Goal: Transaction & Acquisition: Book appointment/travel/reservation

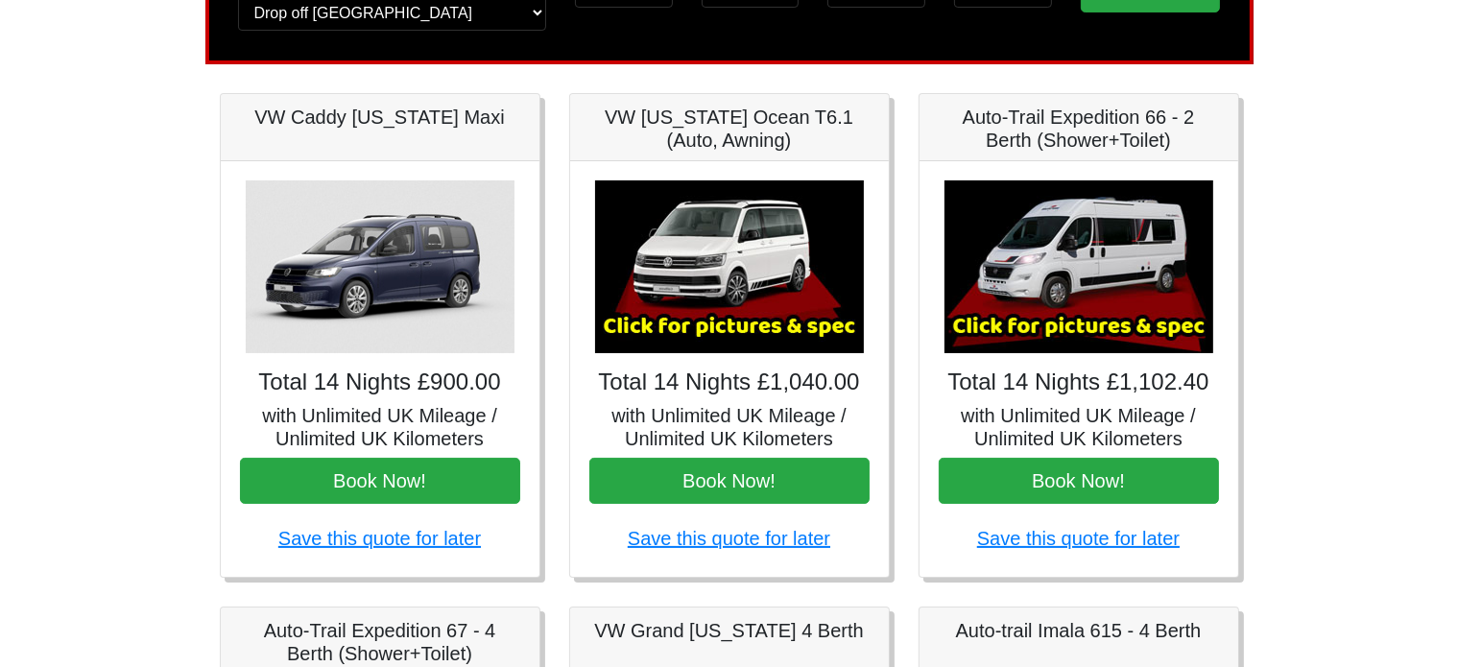
scroll to position [320, 0]
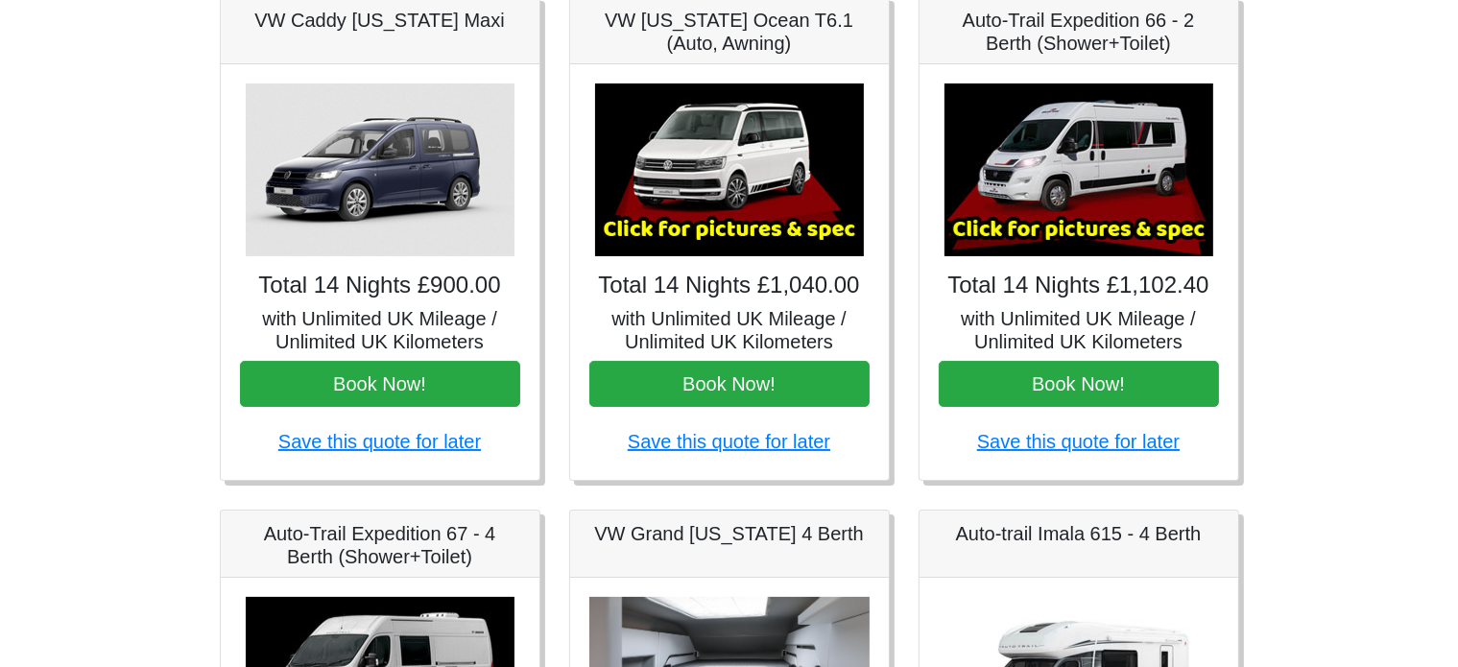
click at [732, 55] on h5 "VW [US_STATE] Ocean T6.1 (Auto, Awning)" at bounding box center [729, 32] width 280 height 46
click at [748, 194] on img at bounding box center [729, 169] width 269 height 173
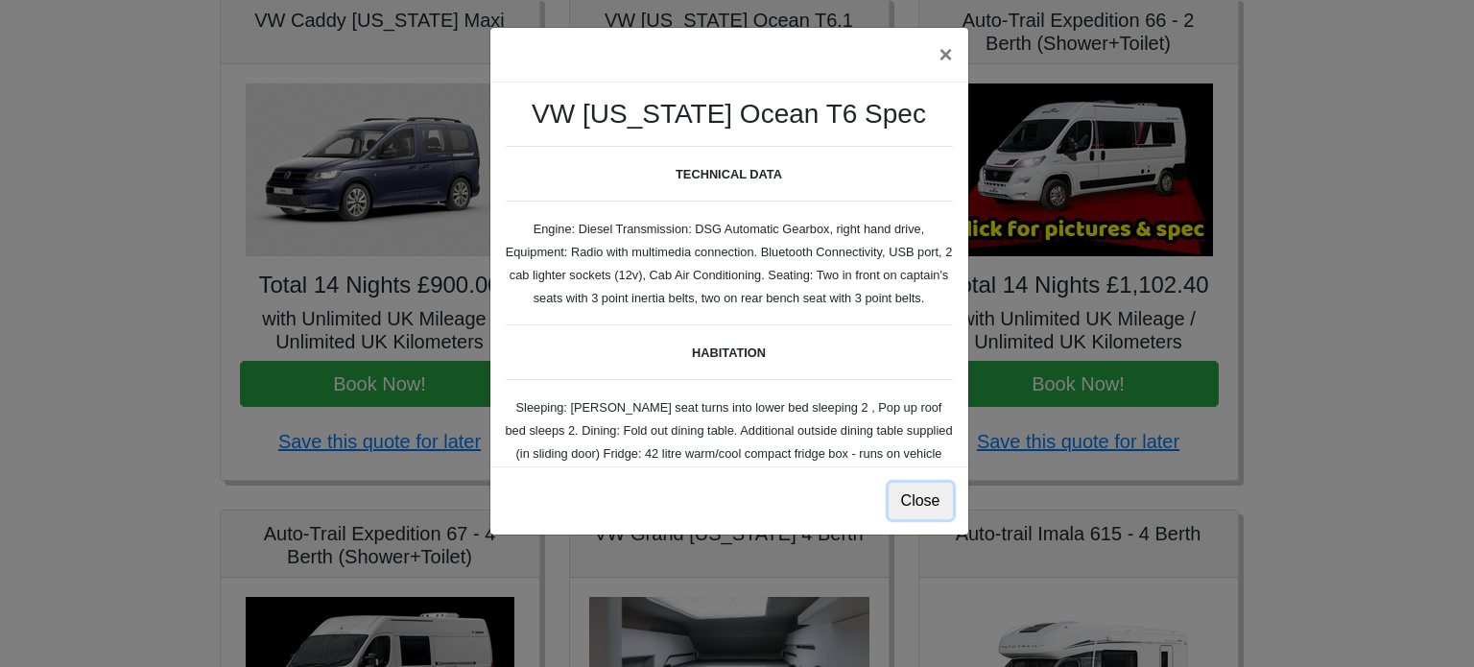
click at [922, 519] on button "Close" at bounding box center [921, 501] width 64 height 36
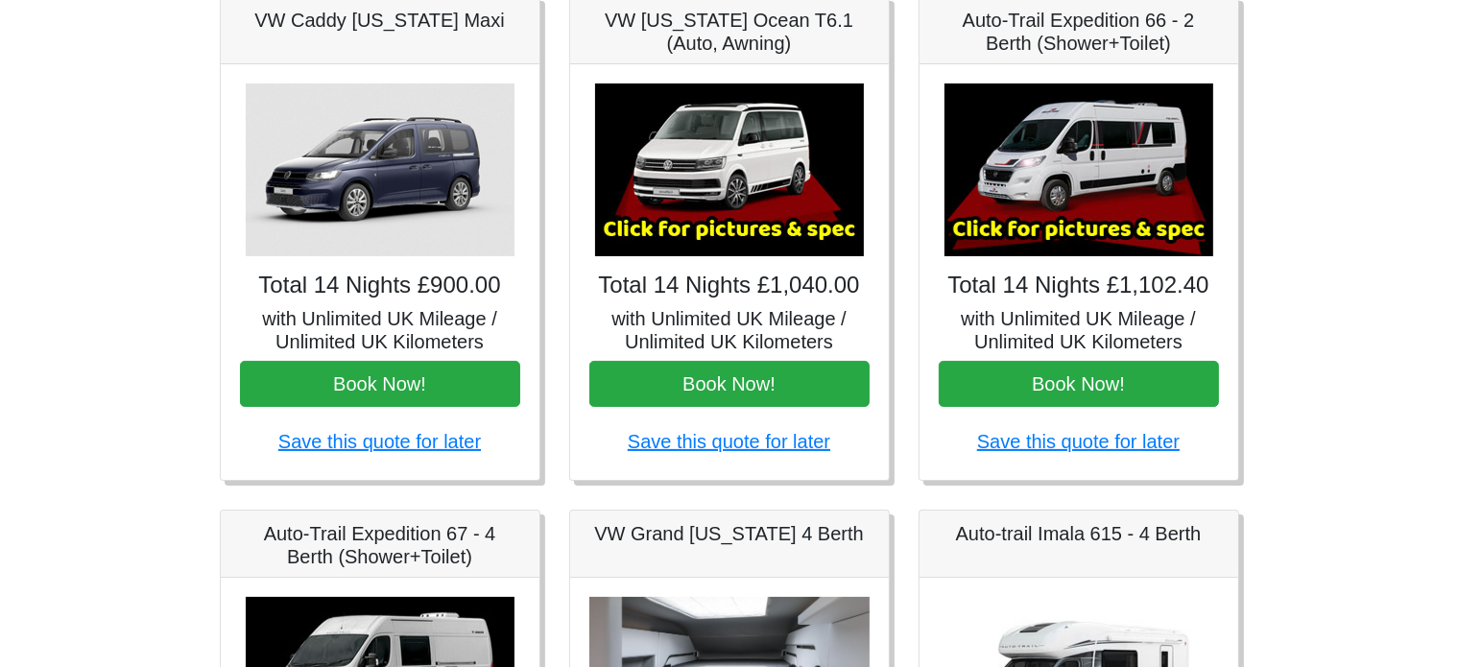
click at [753, 242] on img at bounding box center [729, 169] width 269 height 173
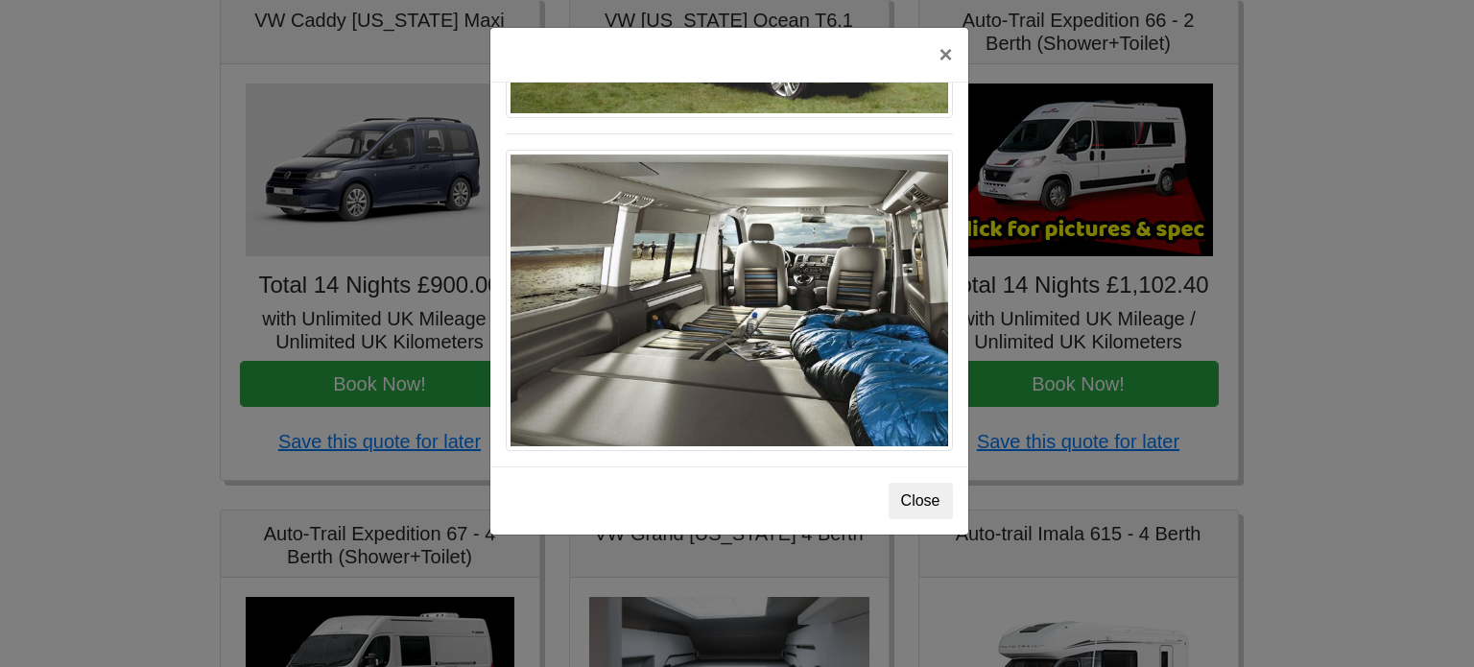
scroll to position [2501, 0]
click at [910, 519] on button "Close" at bounding box center [921, 501] width 64 height 36
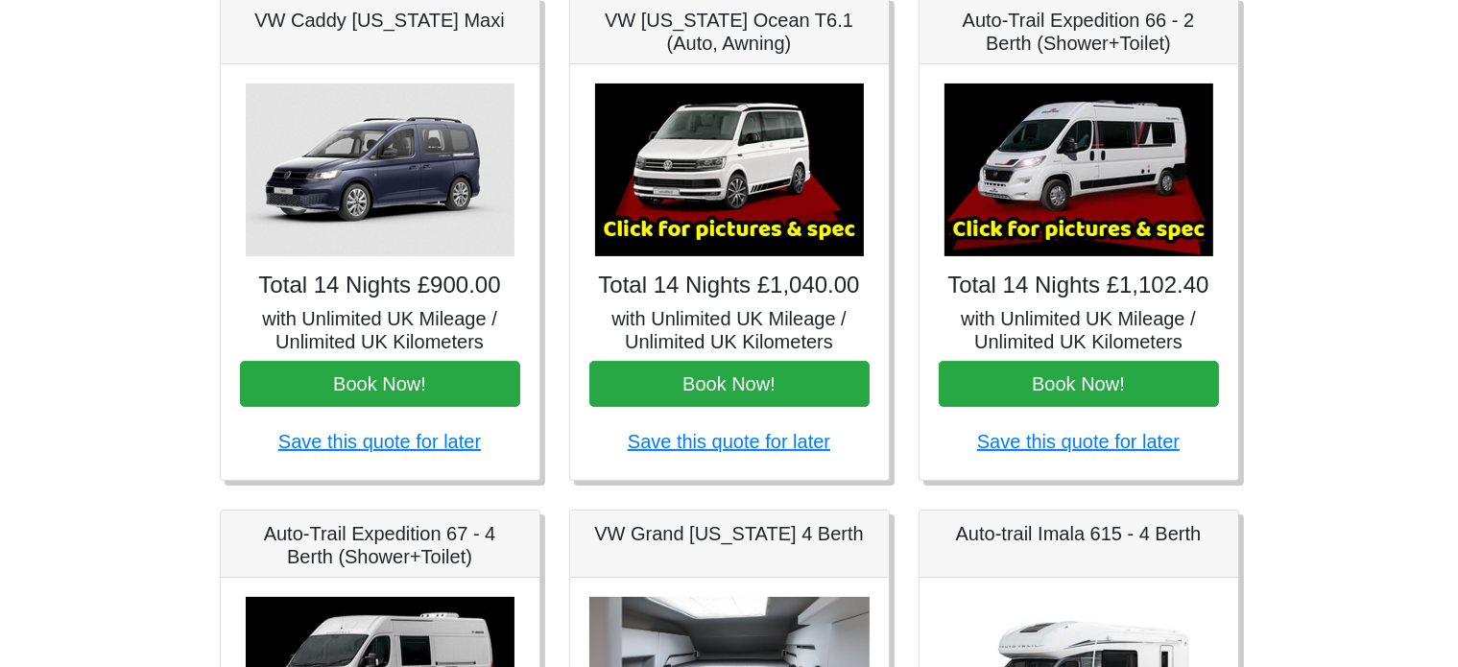
click at [1103, 239] on img at bounding box center [1078, 169] width 269 height 173
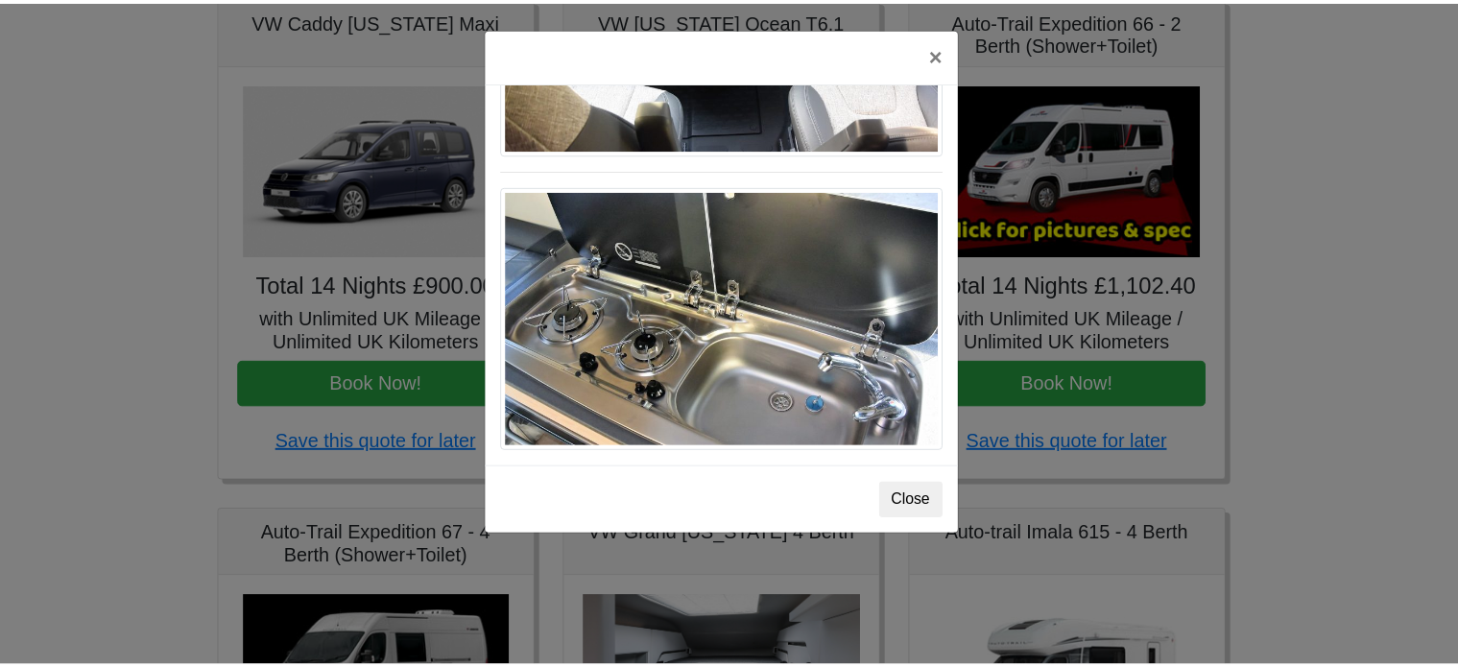
scroll to position [2414, 0]
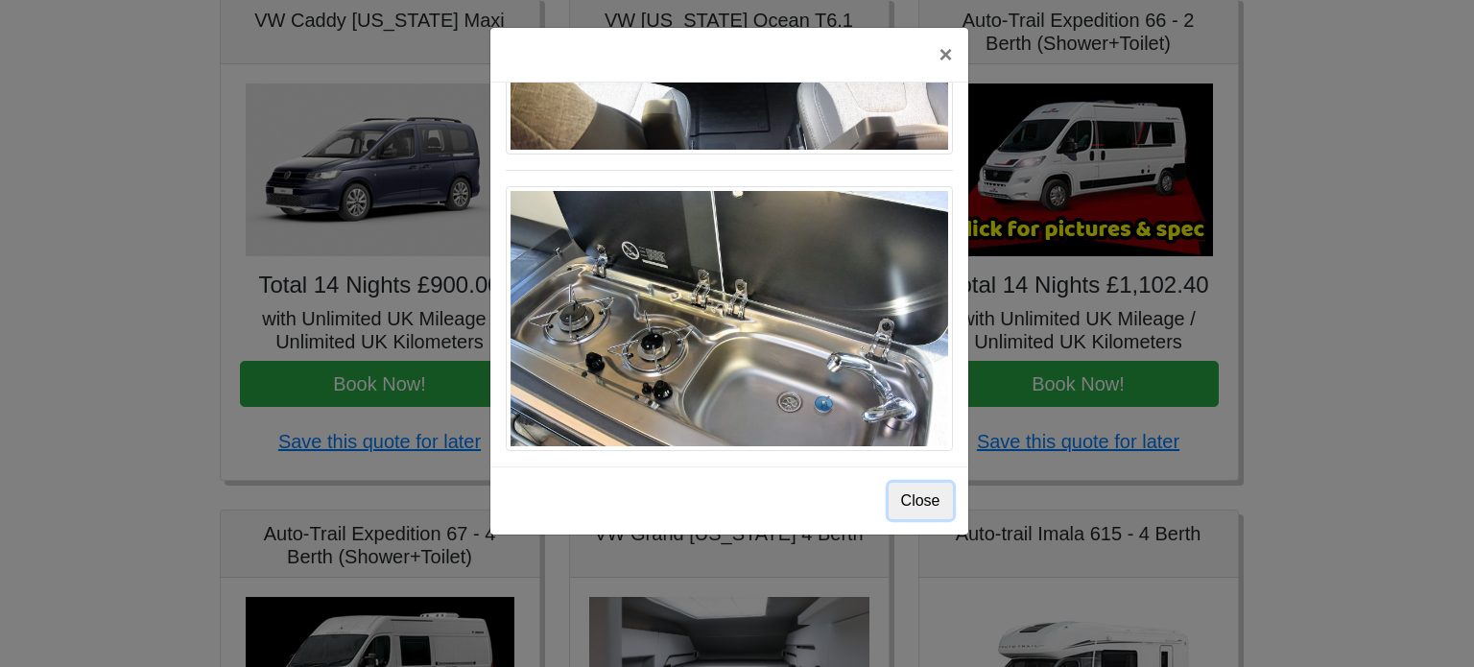
click at [922, 518] on button "Close" at bounding box center [921, 501] width 64 height 36
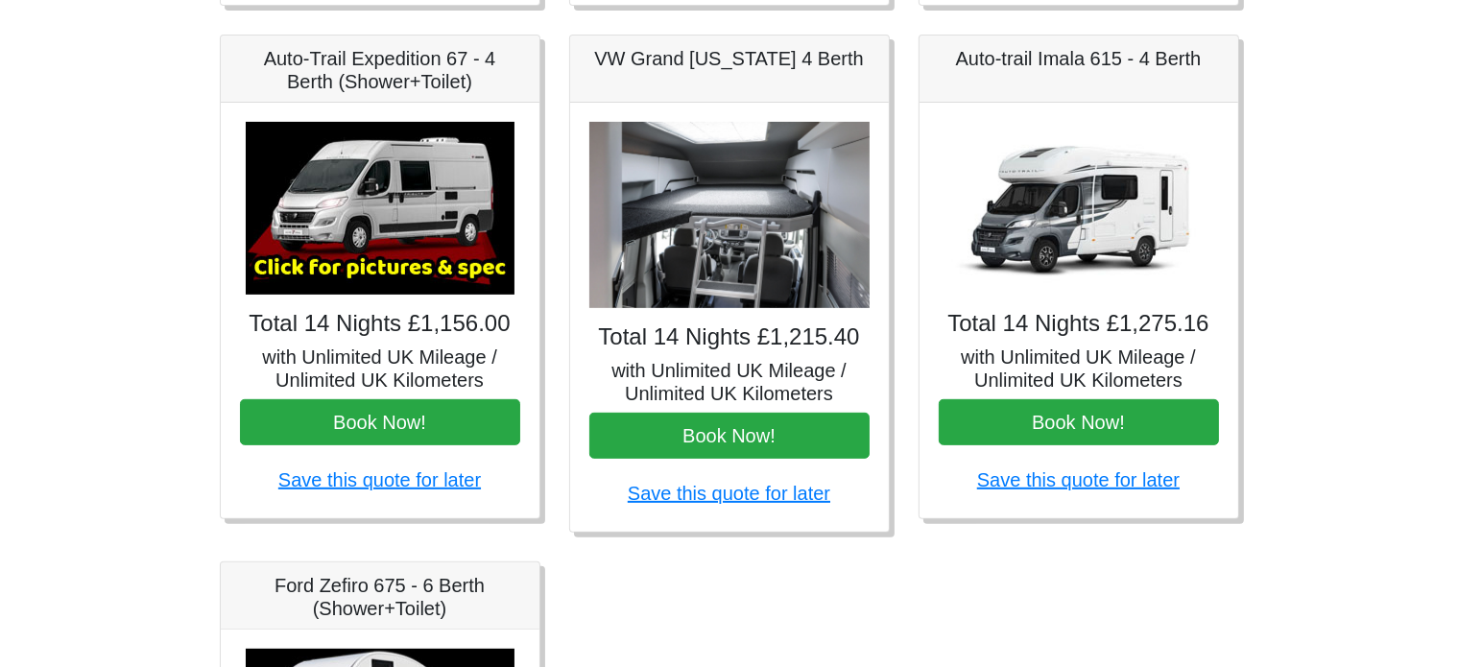
scroll to position [799, 0]
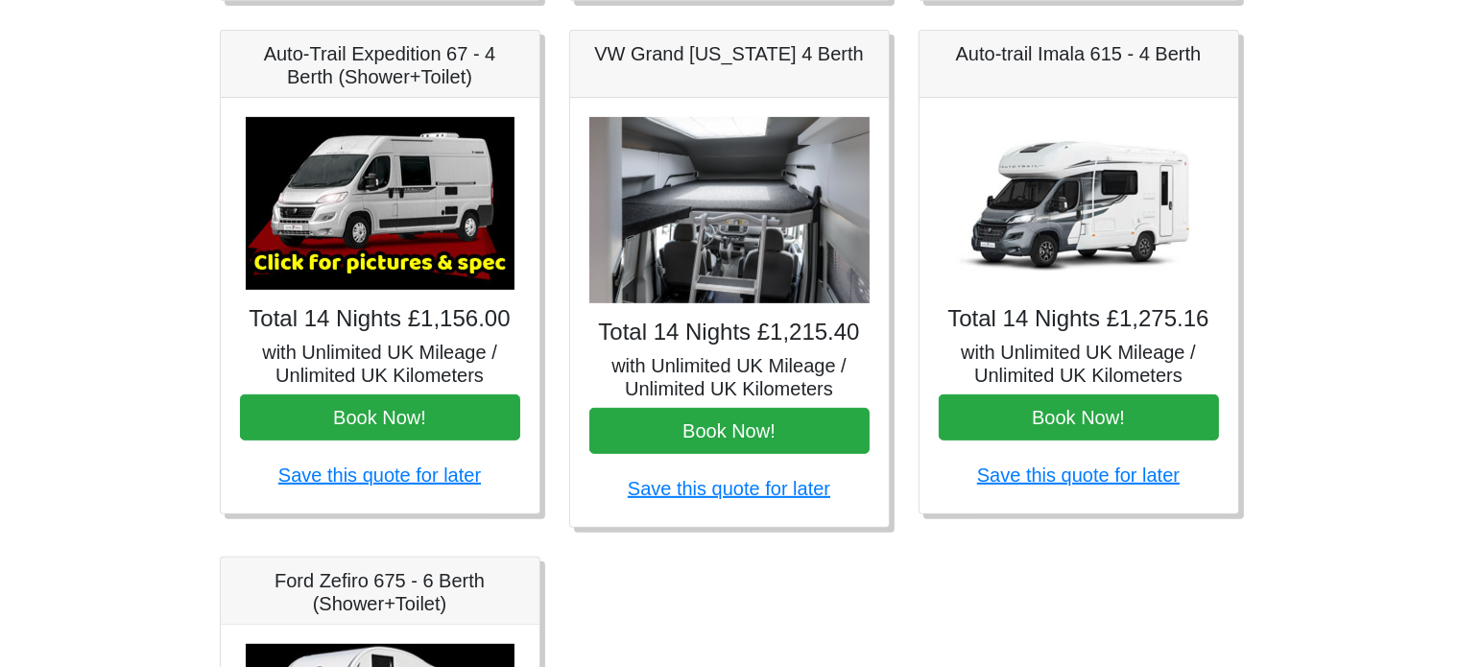
click at [715, 304] on img at bounding box center [729, 210] width 280 height 187
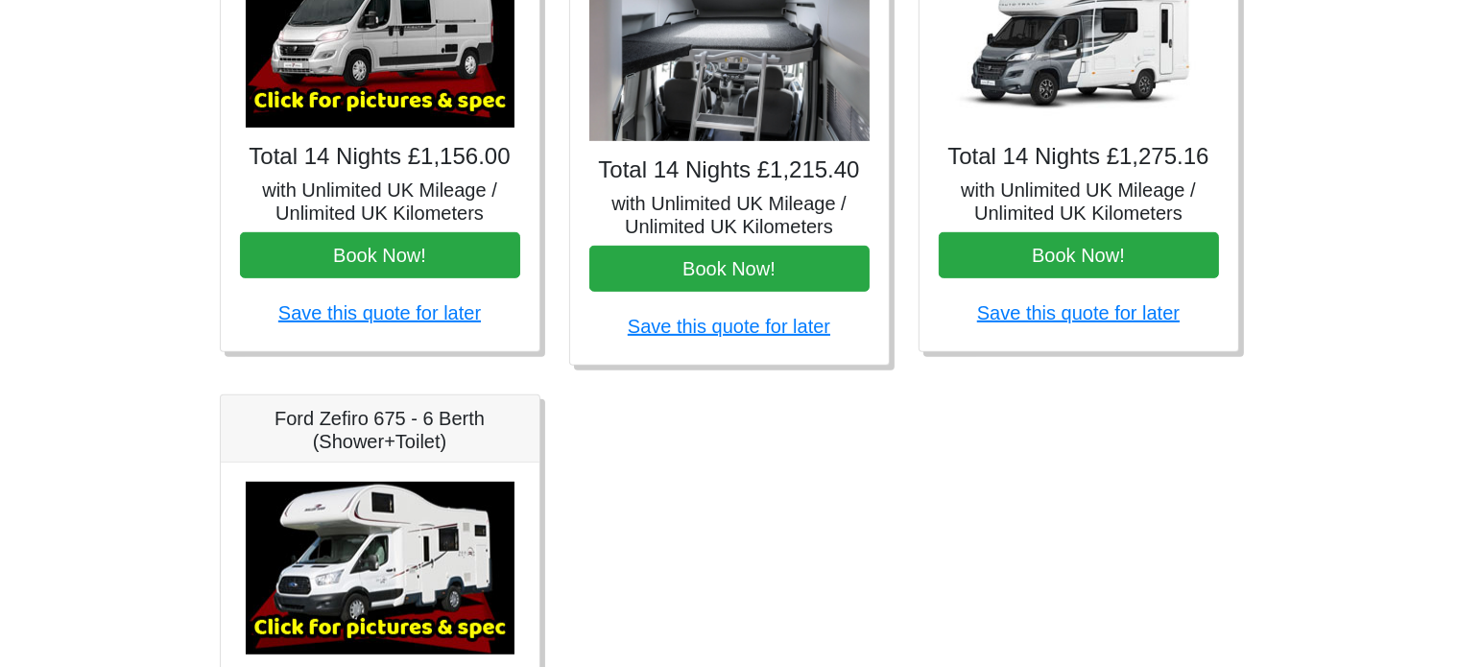
scroll to position [960, 0]
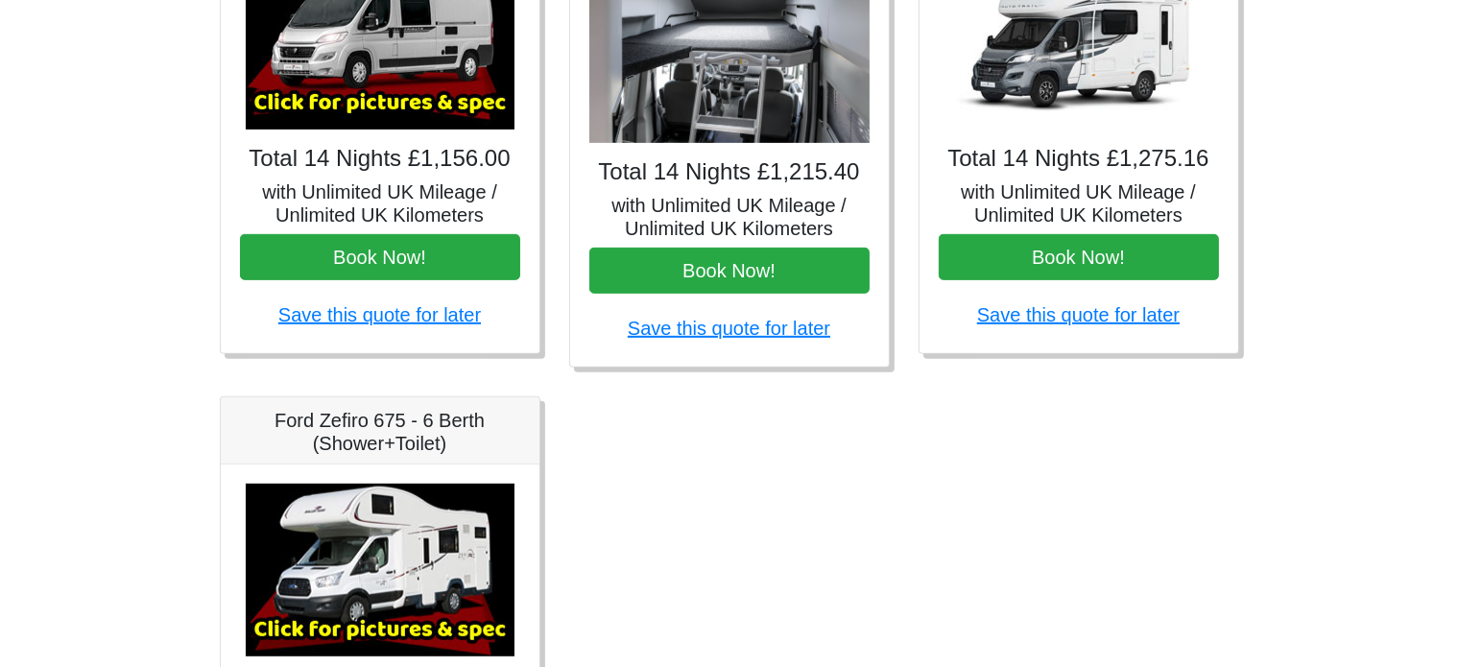
click at [709, 144] on img at bounding box center [729, 50] width 280 height 187
click at [731, 144] on img at bounding box center [729, 50] width 280 height 187
click at [714, 240] on h5 "with Unlimited UK Mileage / Unlimited UK Kilometers" at bounding box center [729, 217] width 280 height 46
click at [372, 130] on img at bounding box center [380, 43] width 269 height 173
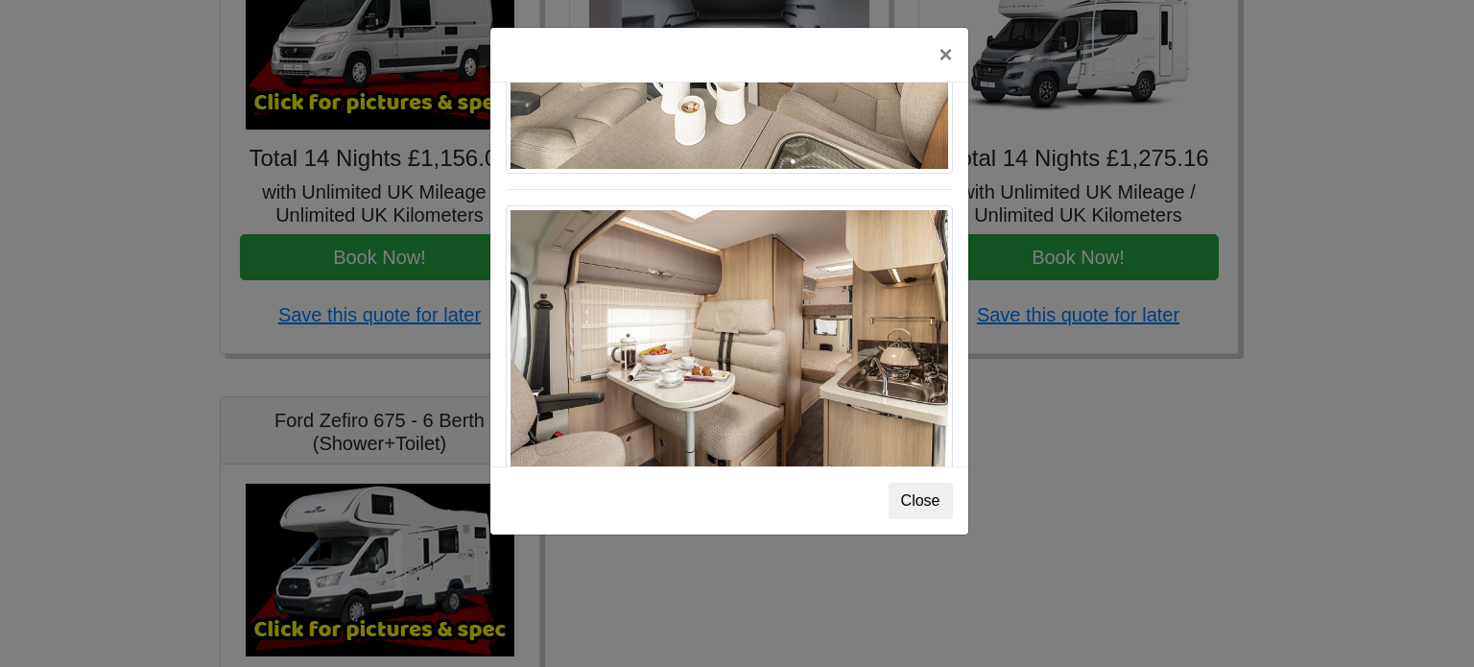
scroll to position [1326, 0]
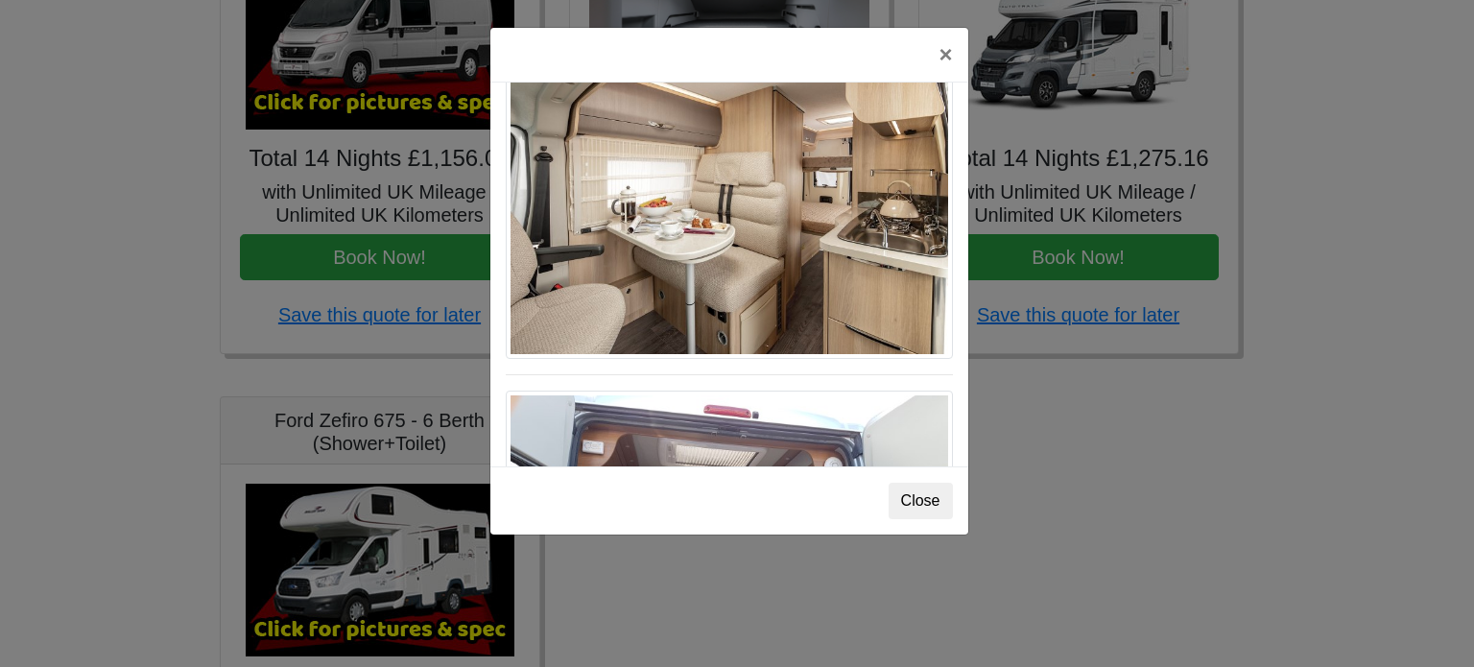
click at [1248, 410] on div "× Auto-trail Tribute 669 Spec TECHNICAL DATA Engine: Fiat Ducato 115bhp, 2 litr…" at bounding box center [737, 333] width 1474 height 667
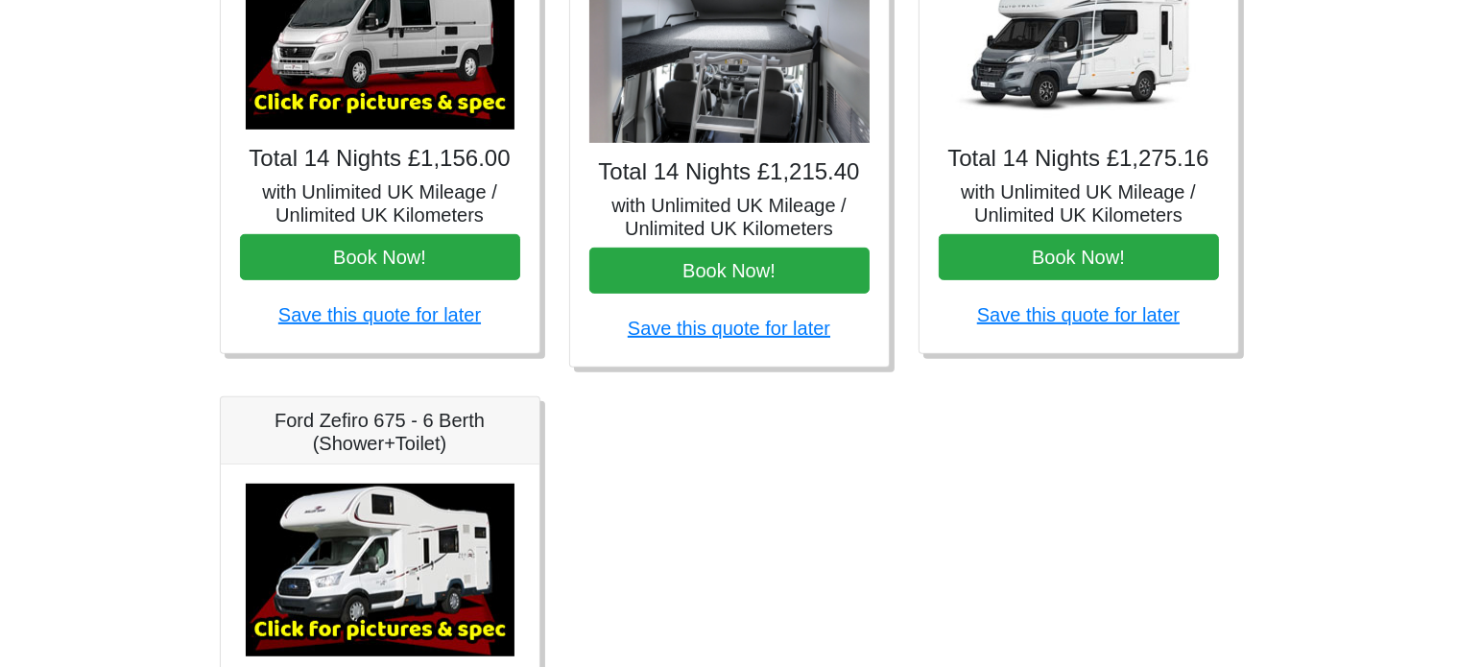
click at [426, 130] on img at bounding box center [380, 43] width 269 height 173
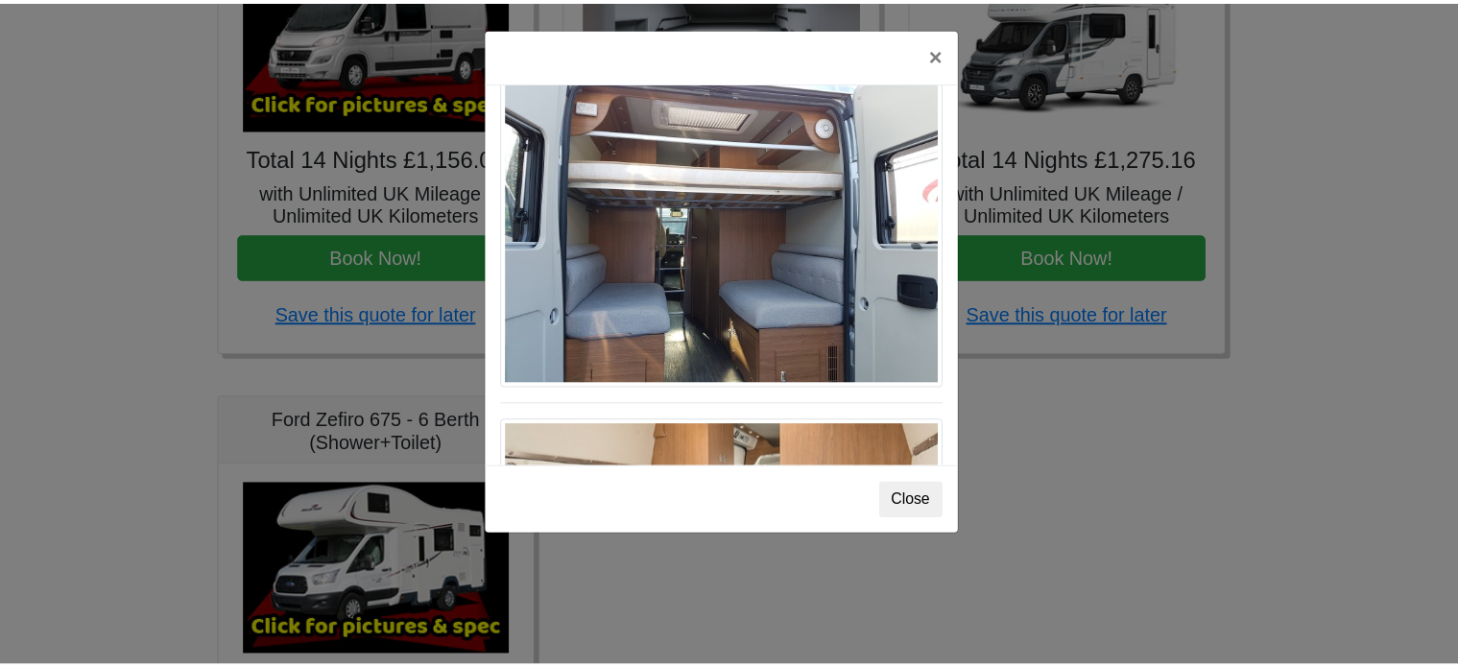
scroll to position [0, 0]
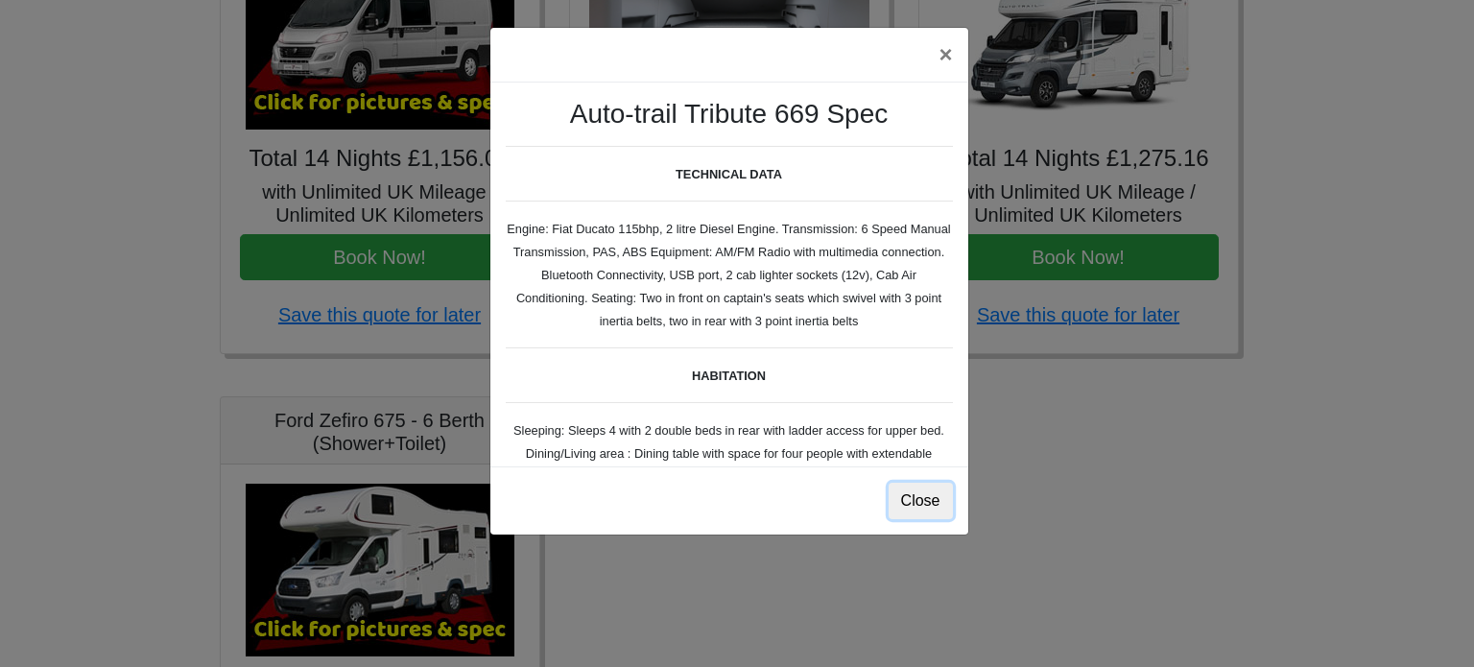
click at [927, 519] on button "Close" at bounding box center [921, 501] width 64 height 36
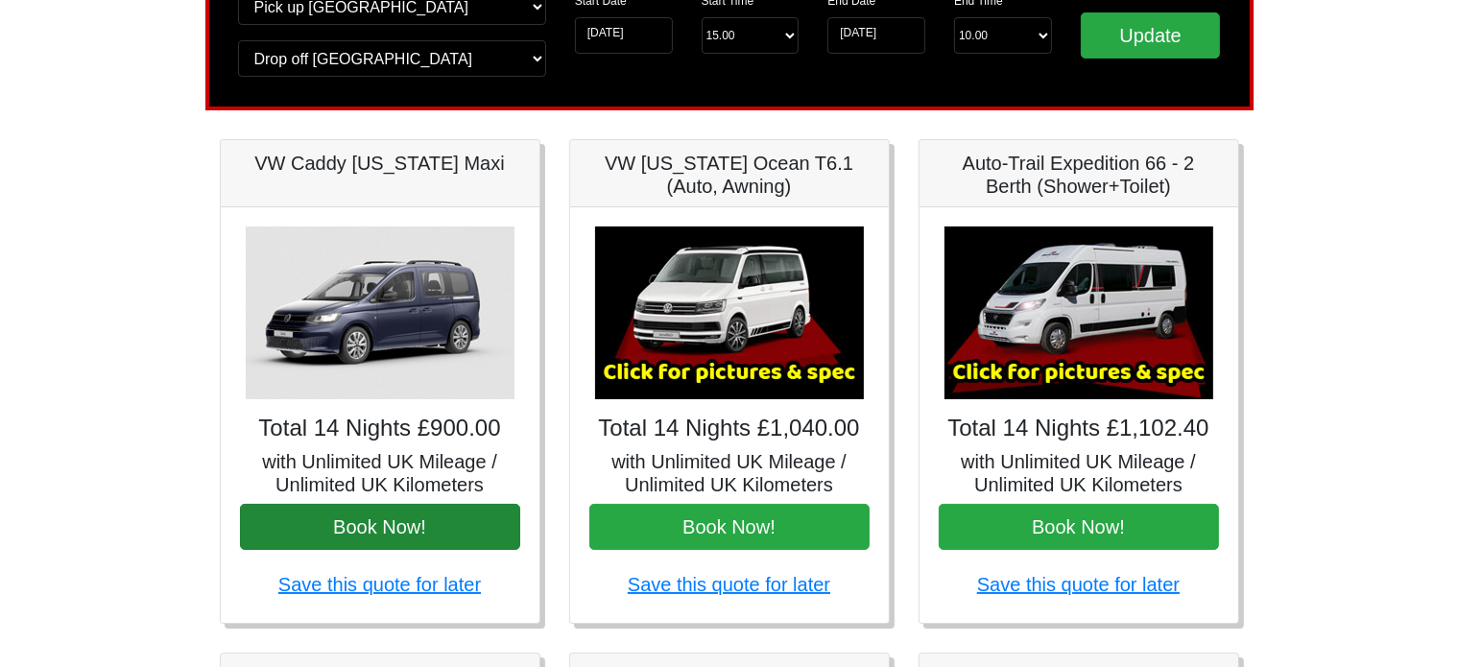
scroll to position [320, 0]
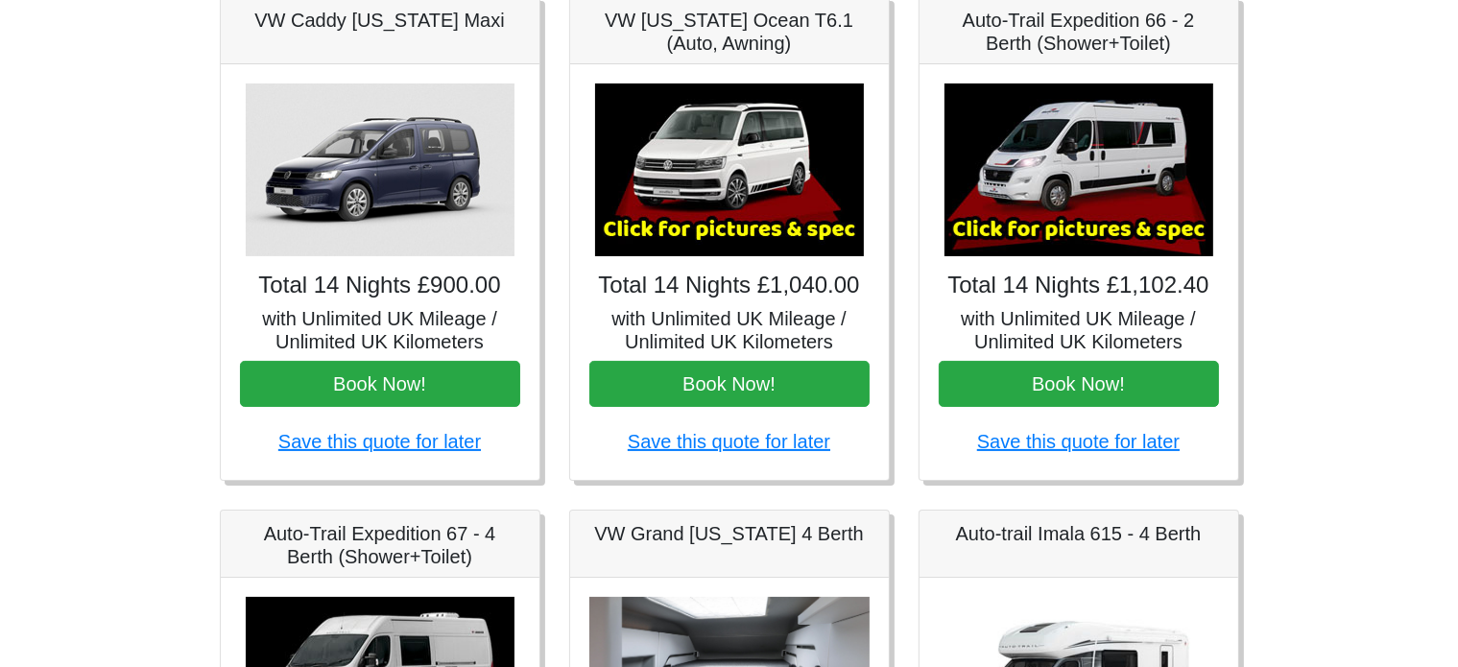
click at [340, 245] on img at bounding box center [380, 169] width 269 height 173
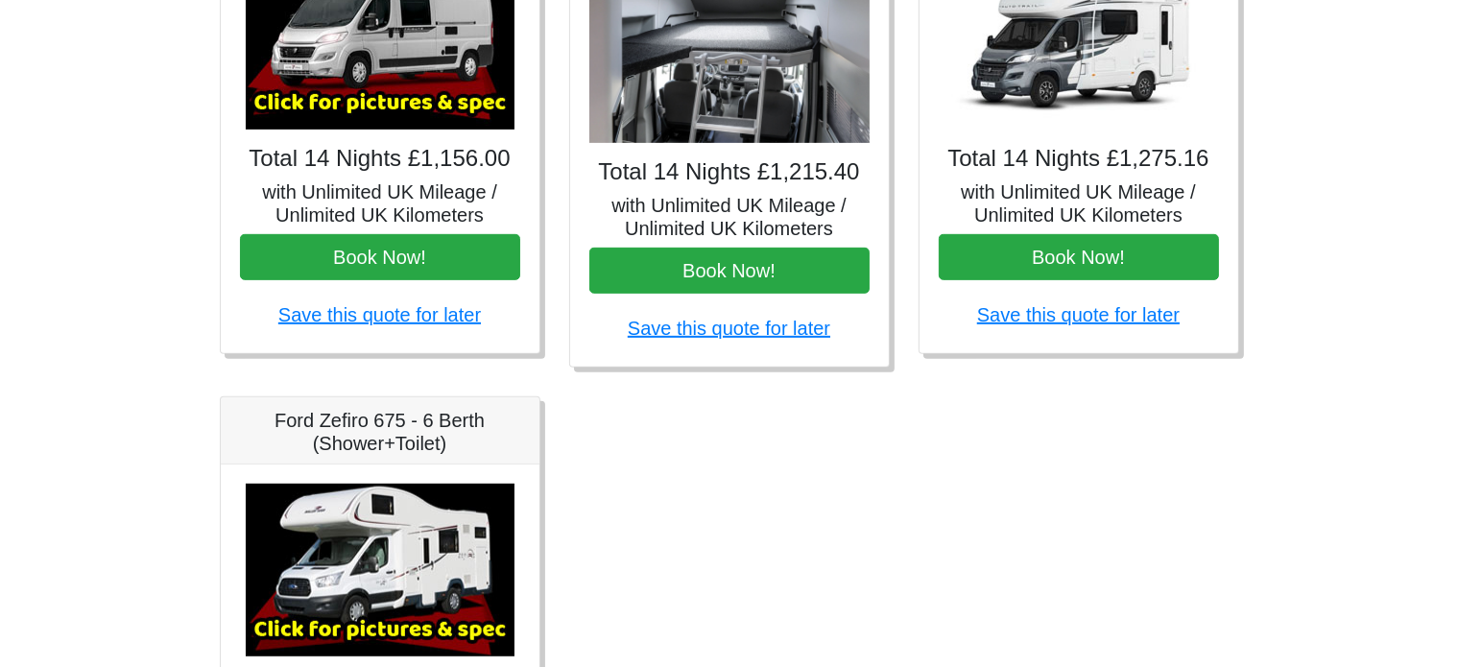
scroll to position [1599, 0]
